Goal: Information Seeking & Learning: Understand process/instructions

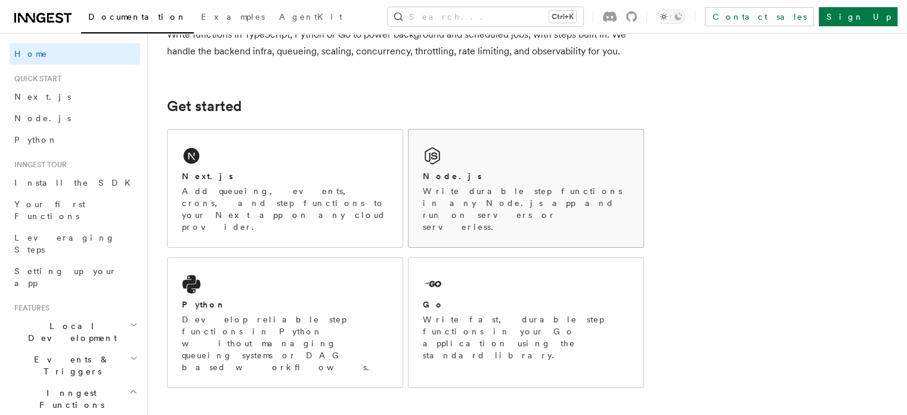
click at [480, 178] on div "Node.js" at bounding box center [526, 176] width 206 height 13
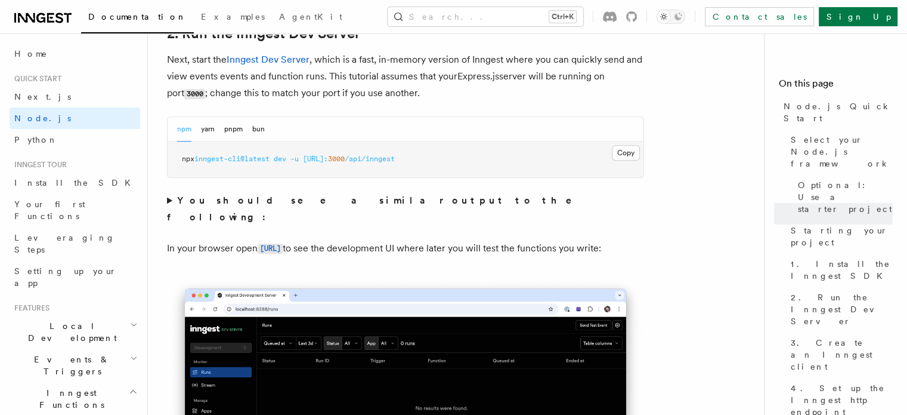
scroll to position [1014, 0]
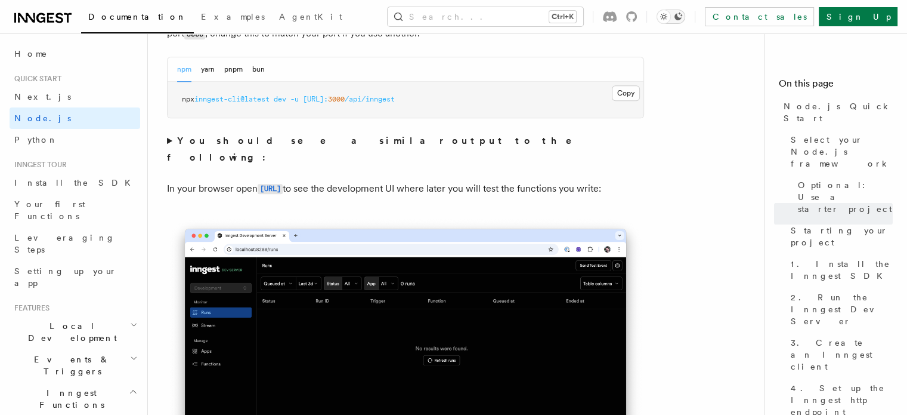
click at [683, 18] on icon "Toggle dark mode" at bounding box center [678, 17] width 10 height 10
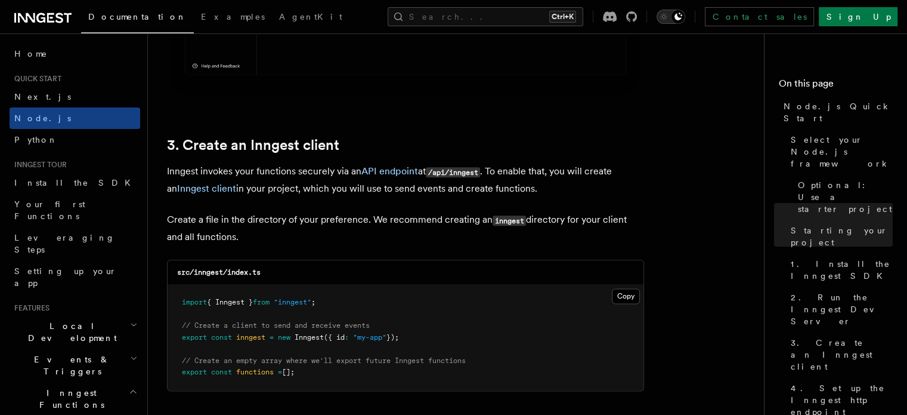
scroll to position [1491, 0]
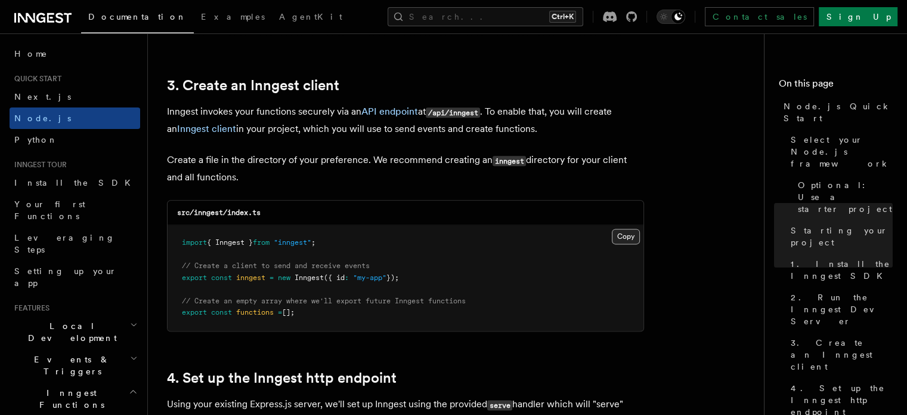
click at [627, 236] on button "Copy Copied" at bounding box center [626, 236] width 28 height 16
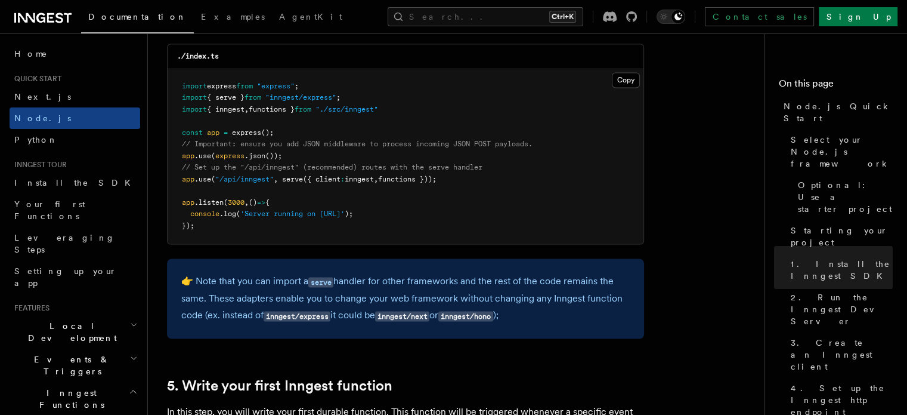
scroll to position [1849, 0]
